Goal: Share content: Share content

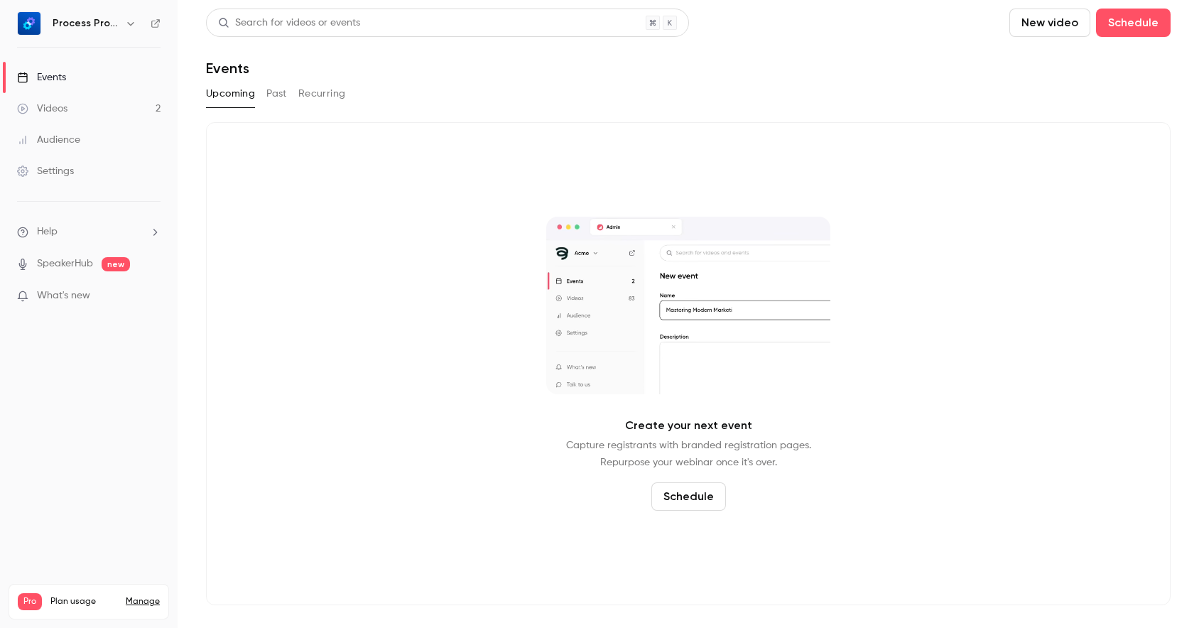
click at [279, 97] on button "Past" at bounding box center [276, 93] width 21 height 23
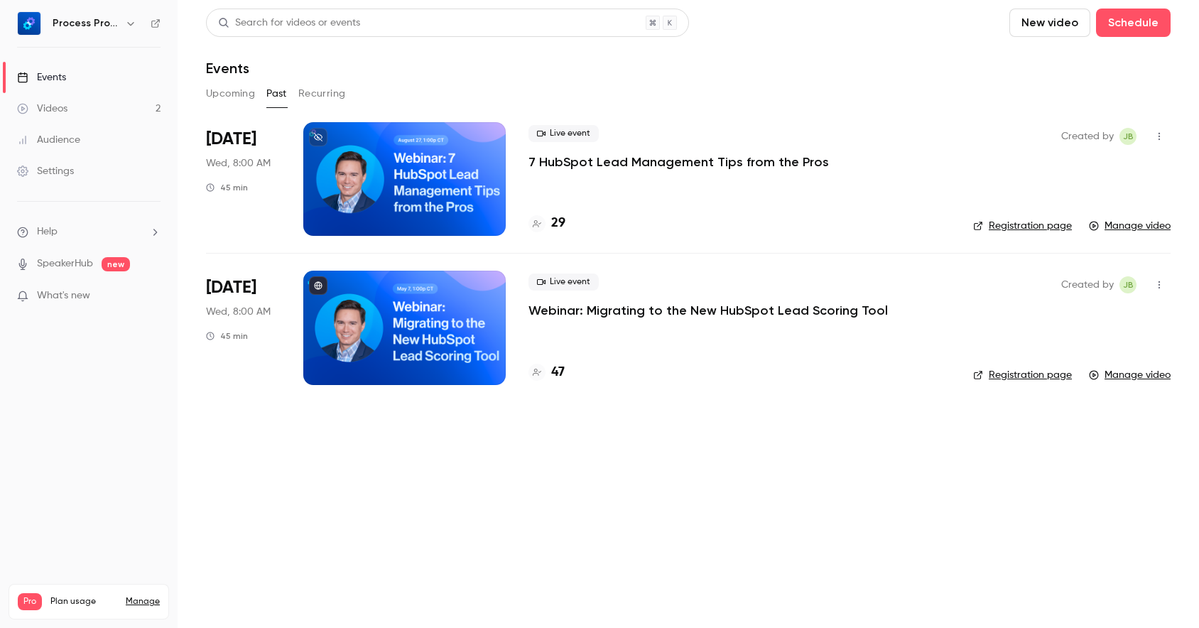
click at [628, 163] on p "7 HubSpot Lead Management Tips from the Pros" at bounding box center [678, 161] width 300 height 17
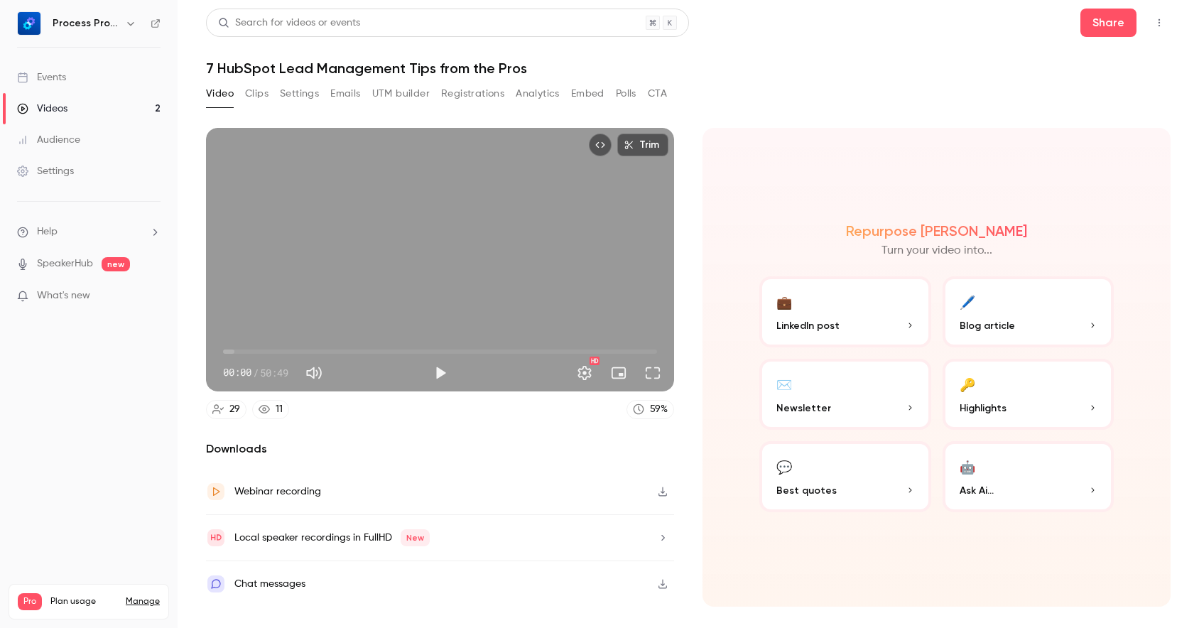
click at [267, 91] on button "Clips" at bounding box center [256, 93] width 23 height 23
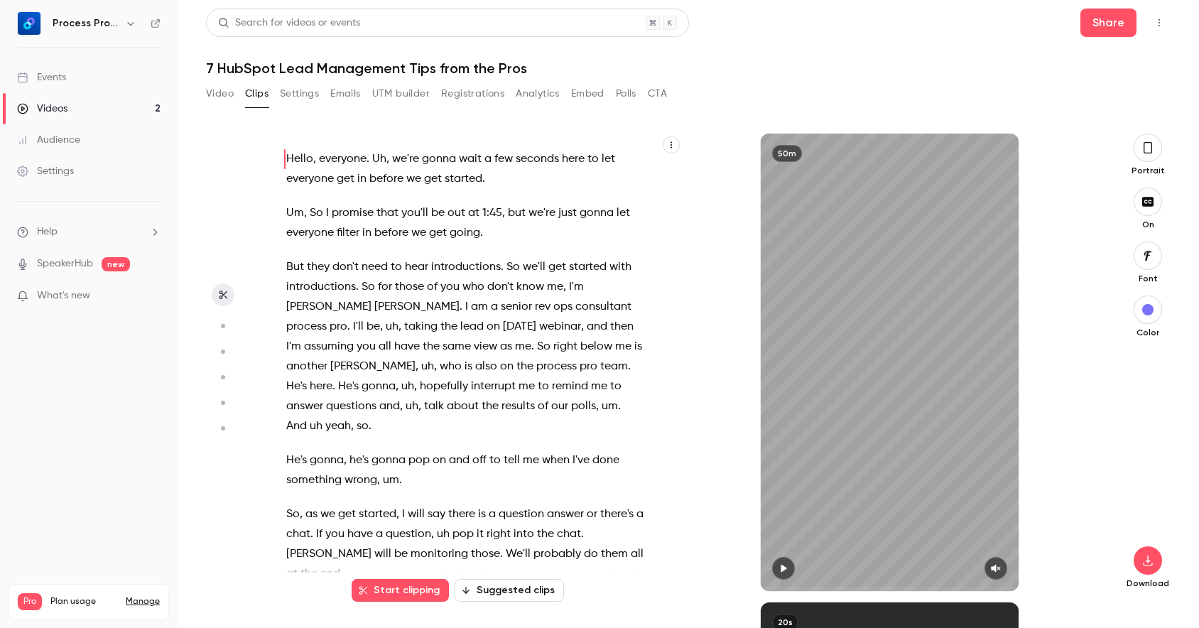
click at [222, 93] on button "Video" at bounding box center [220, 93] width 28 height 23
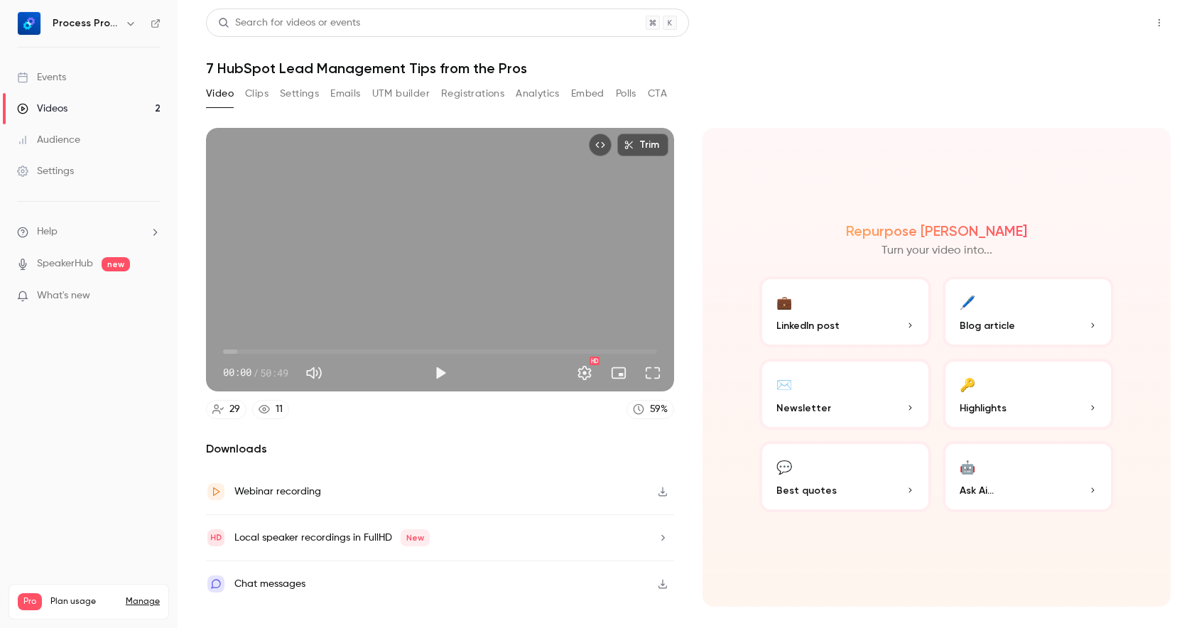
click at [1106, 24] on button "Share" at bounding box center [1108, 23] width 56 height 28
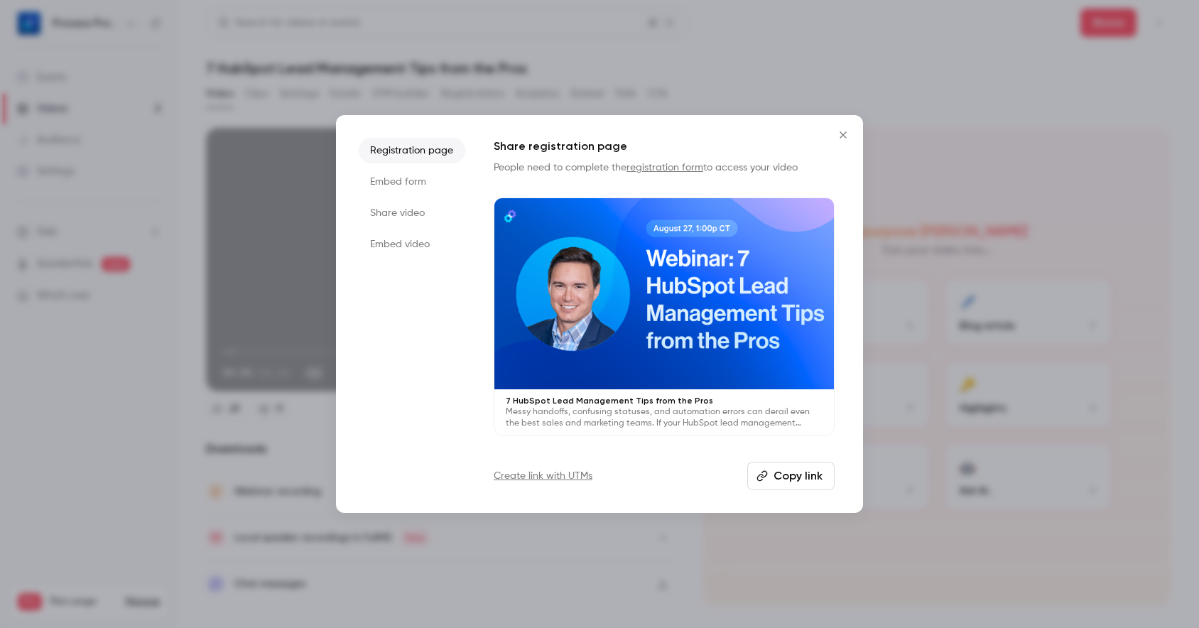
click at [408, 216] on li "Share video" at bounding box center [412, 213] width 107 height 26
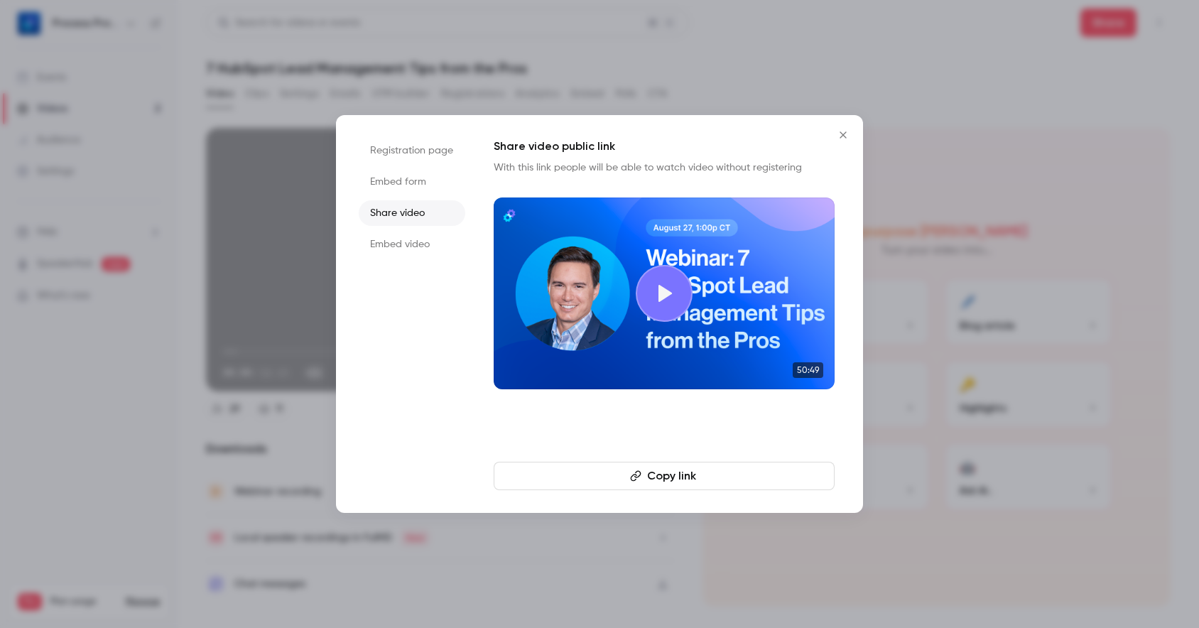
click at [660, 476] on button "Copy link" at bounding box center [664, 476] width 341 height 28
click at [669, 288] on icon at bounding box center [664, 293] width 23 height 23
click at [839, 138] on icon "Close" at bounding box center [842, 134] width 6 height 6
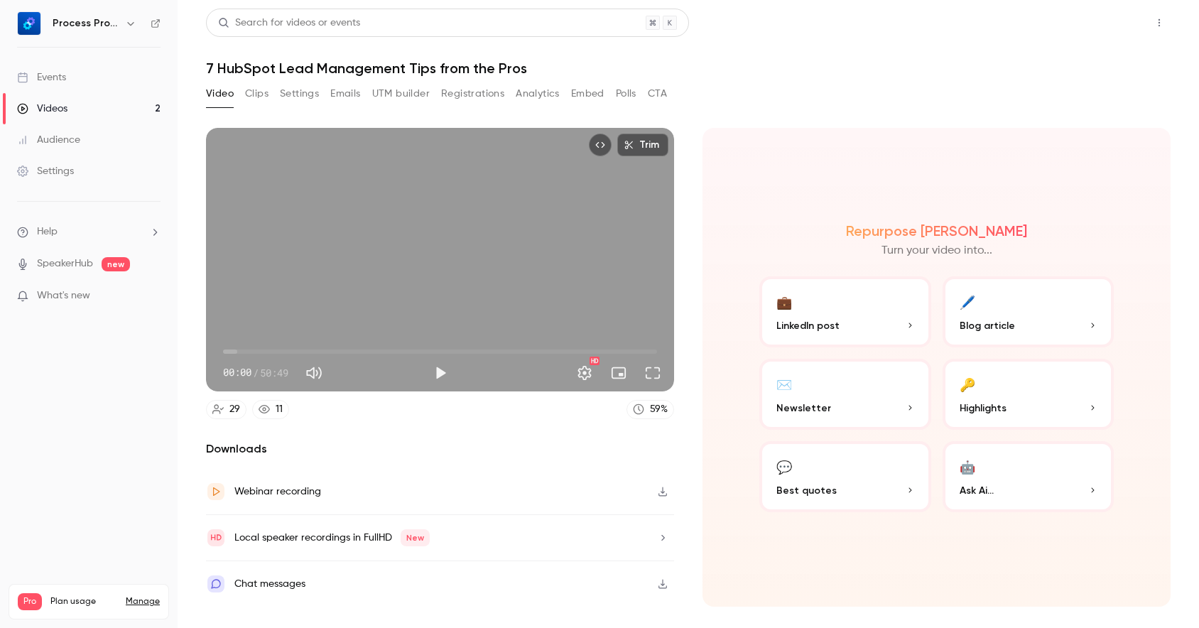
click at [1127, 20] on button "Share" at bounding box center [1108, 23] width 56 height 28
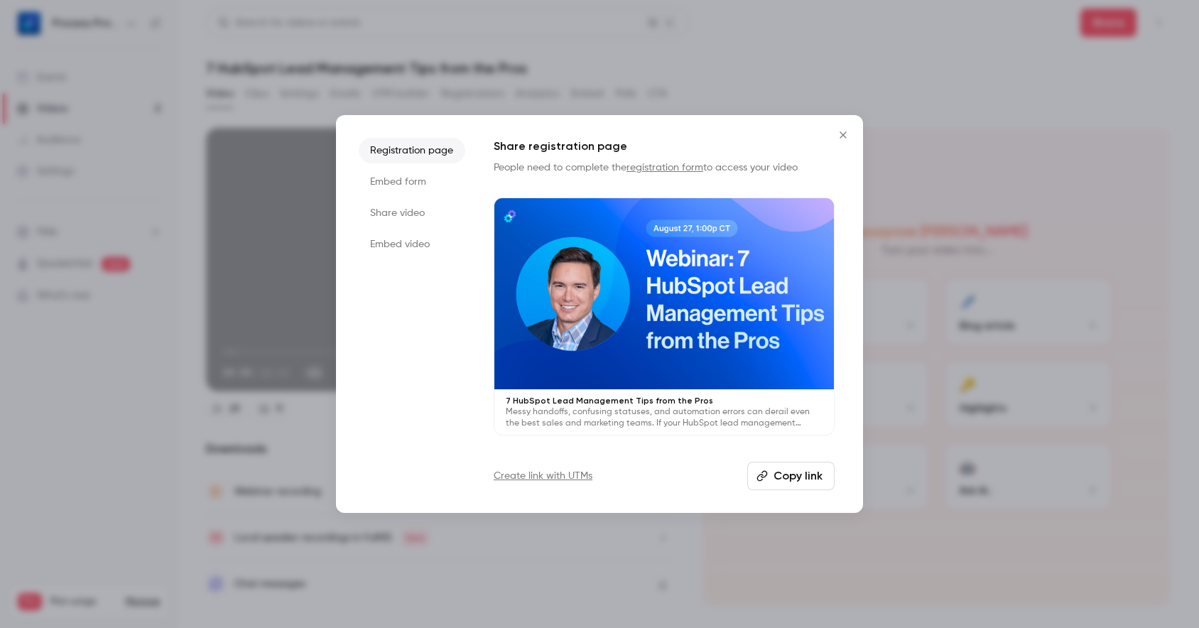
click at [413, 212] on li "Share video" at bounding box center [412, 213] width 107 height 26
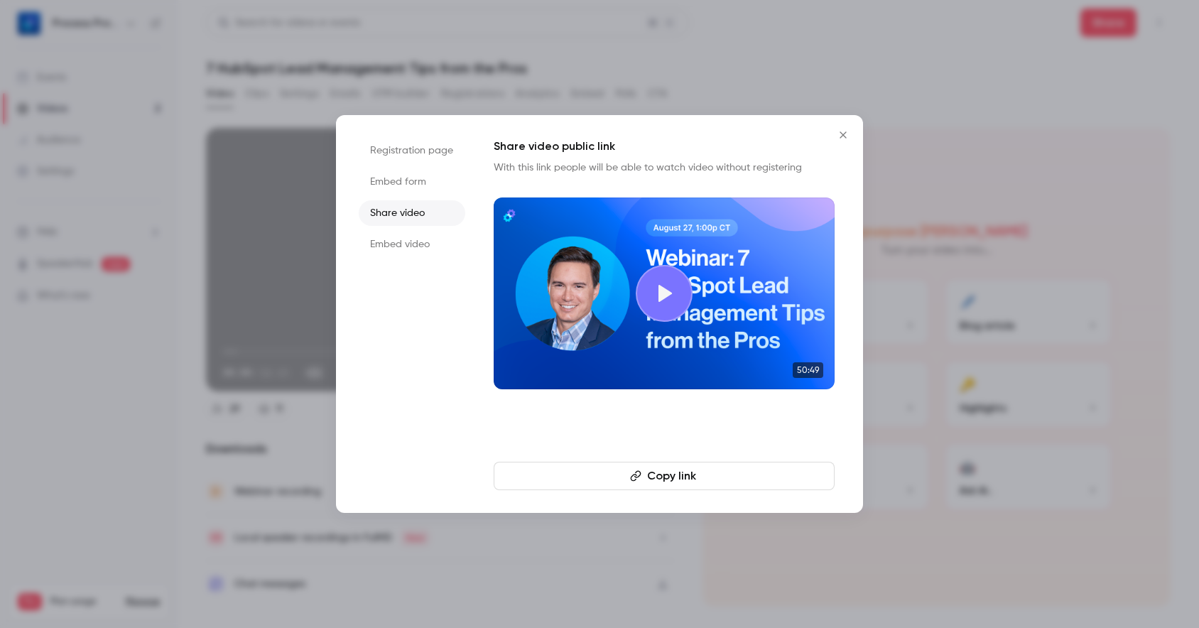
click at [693, 473] on button "Copy link" at bounding box center [664, 476] width 341 height 28
